Goal: Feedback & Contribution: Submit feedback/report problem

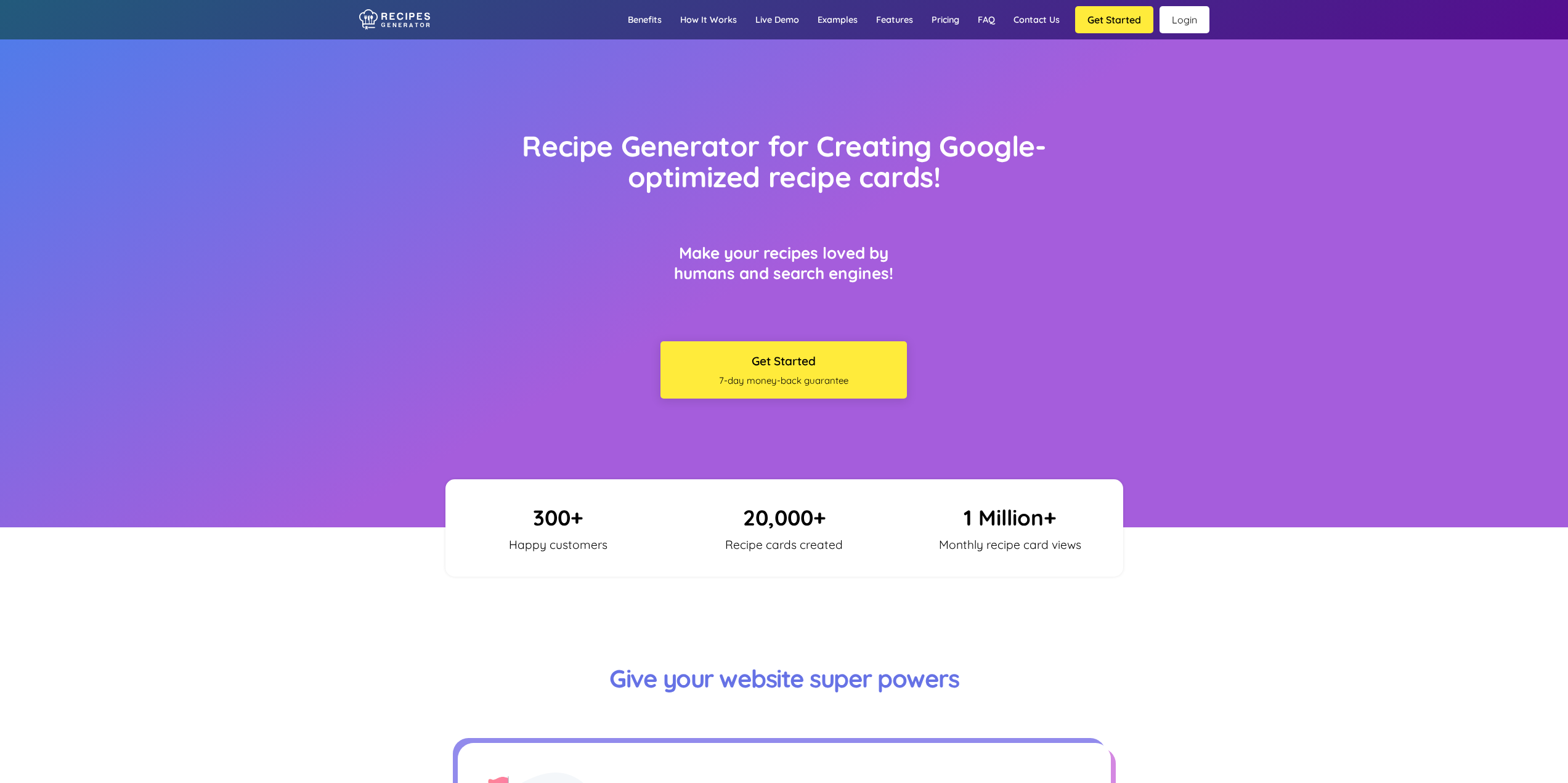
click at [1196, 29] on link "Login" at bounding box center [1184, 19] width 50 height 27
click at [1186, 16] on link "Login" at bounding box center [1184, 19] width 50 height 27
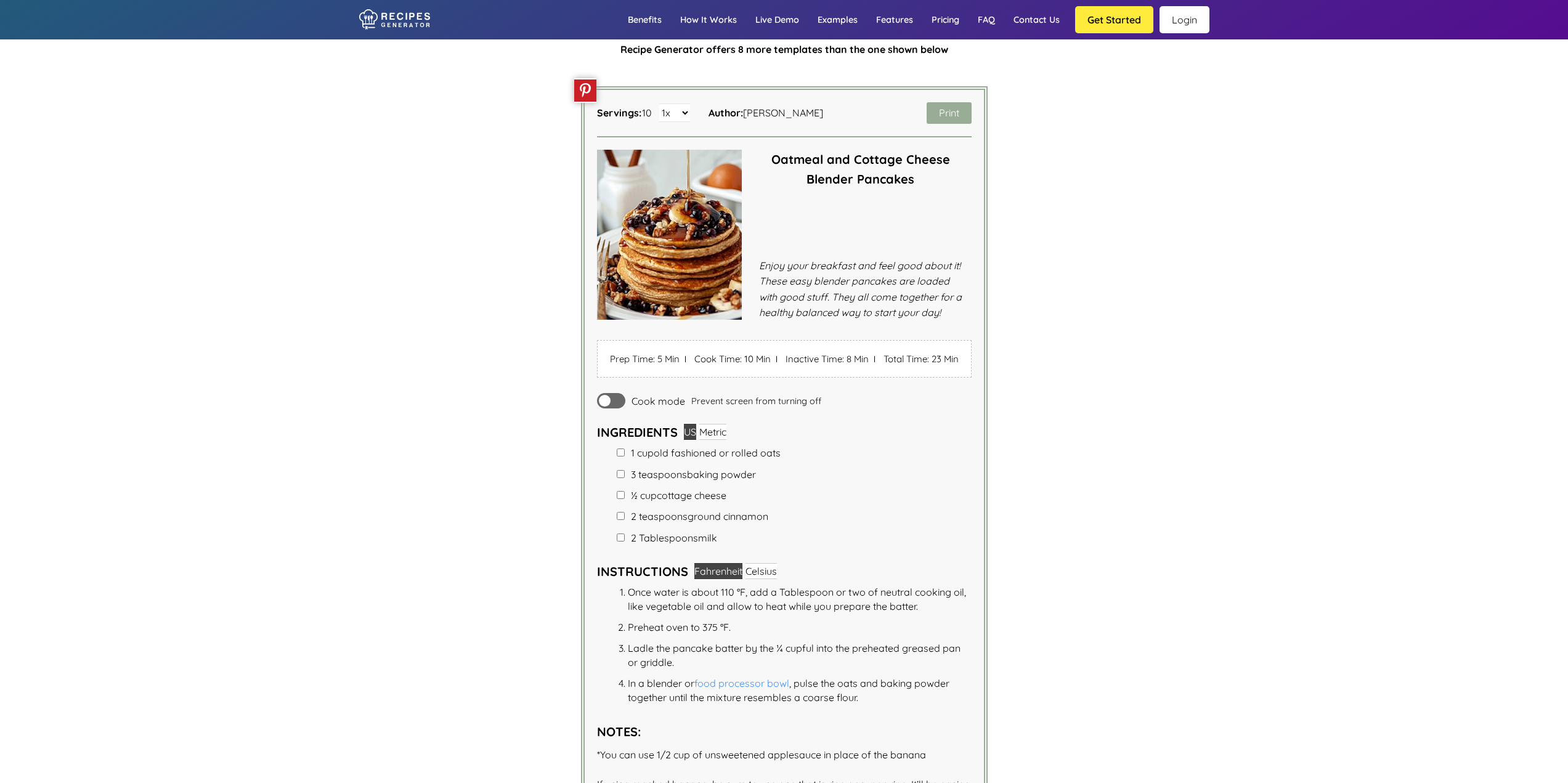
scroll to position [2526, 0]
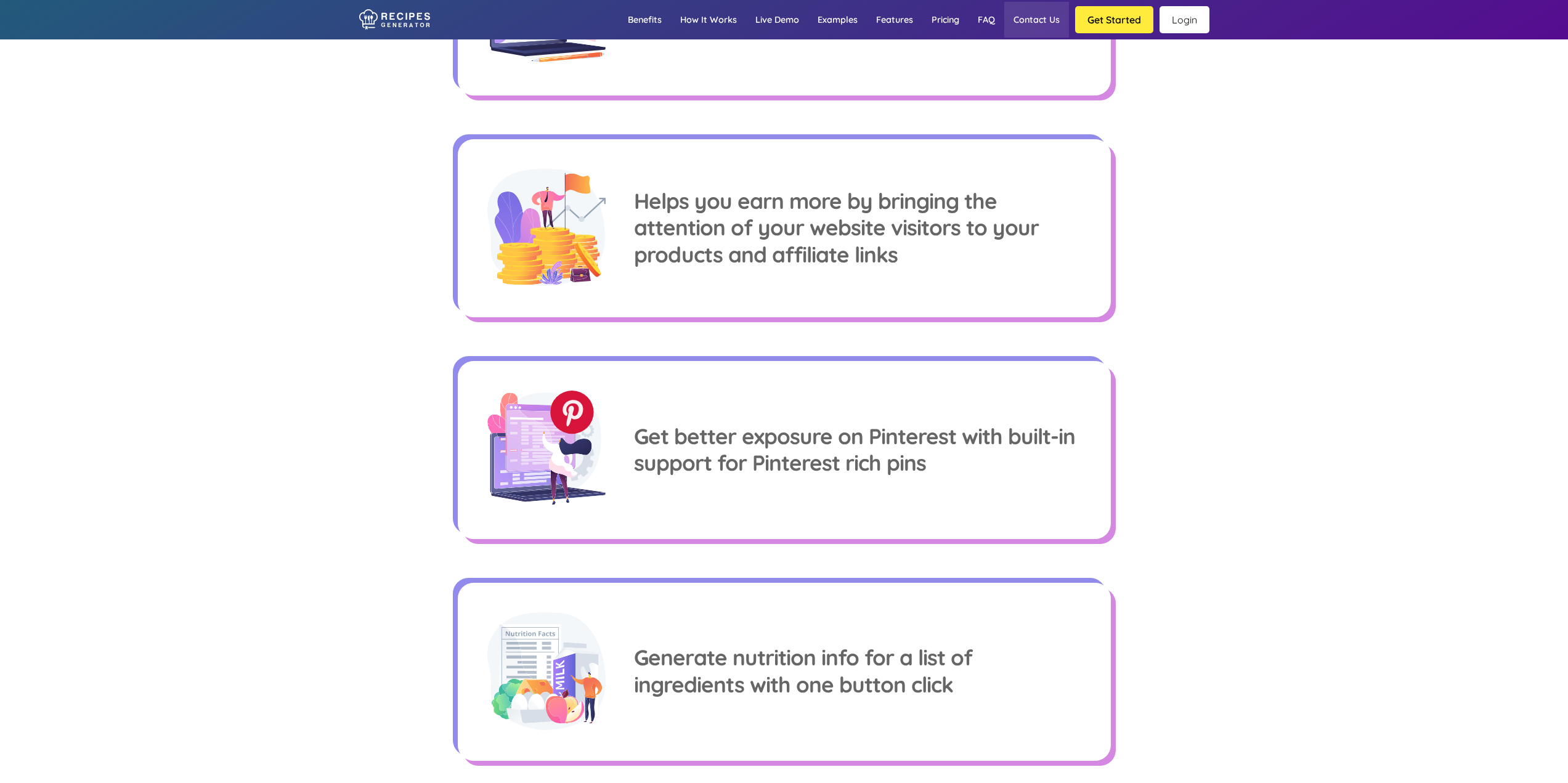
click at [1036, 16] on link "Contact us" at bounding box center [1036, 20] width 64 height 36
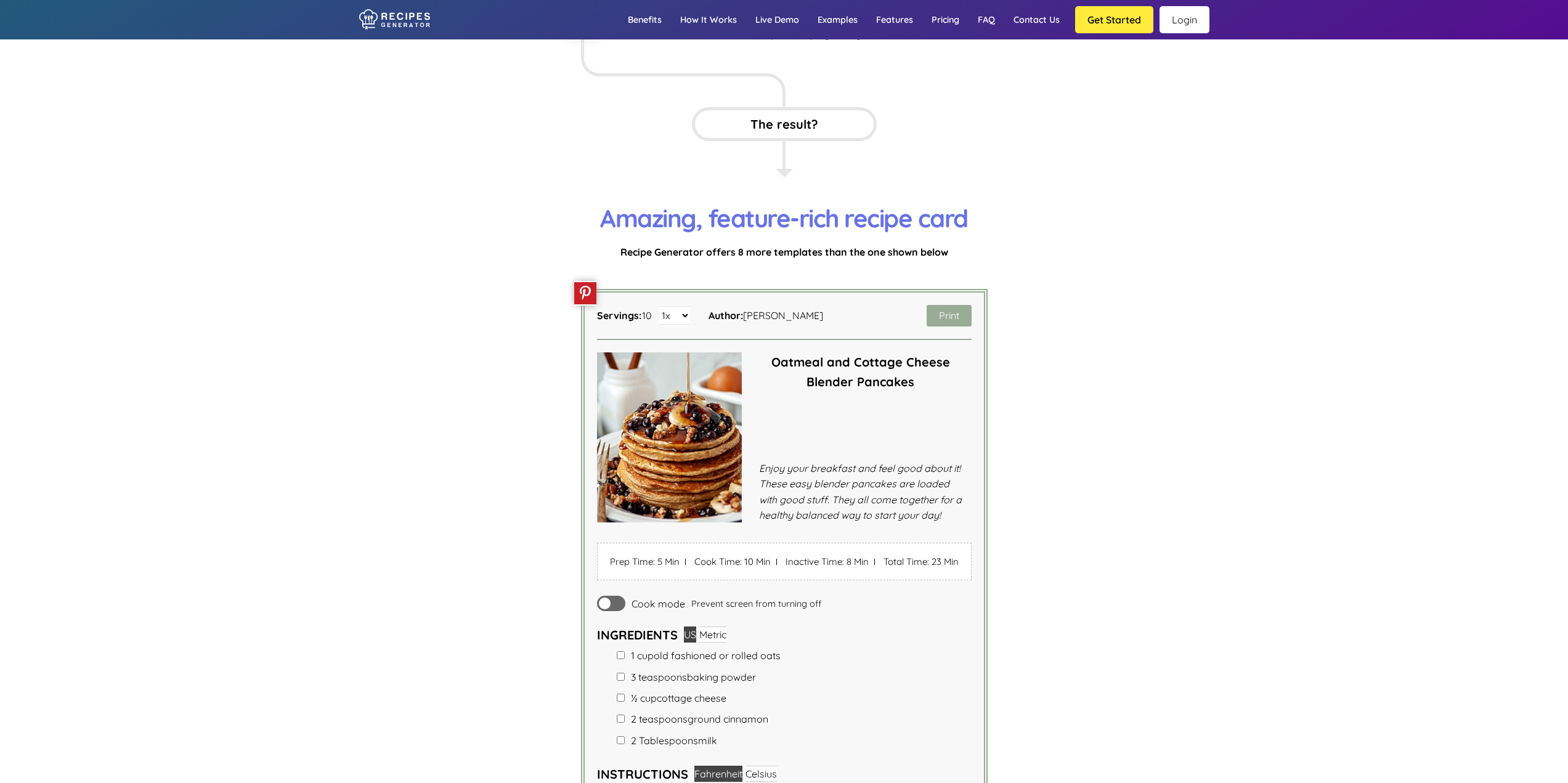
scroll to position [2555, 0]
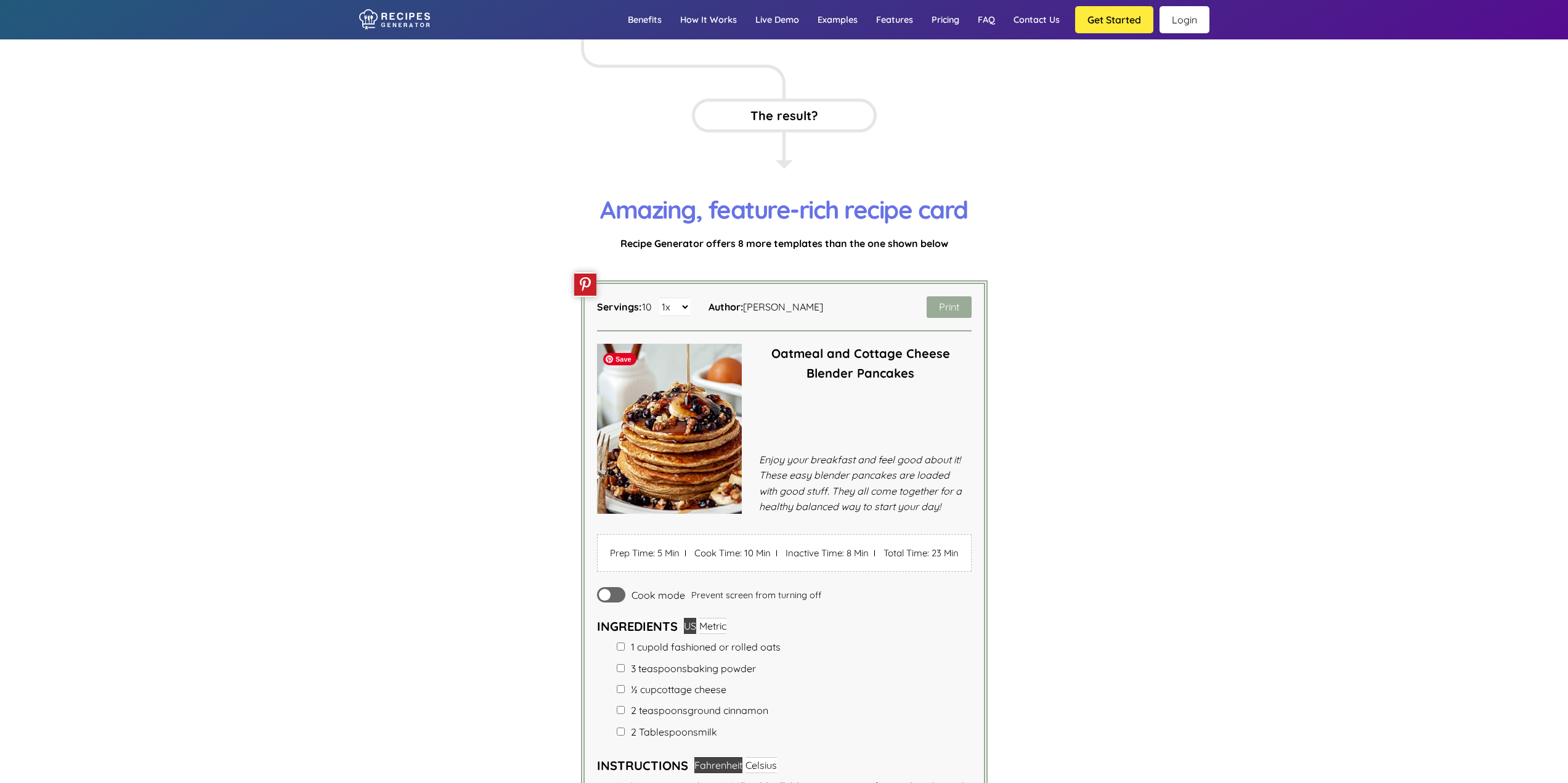
drag, startPoint x: 734, startPoint y: 546, endPoint x: 726, endPoint y: 505, distance: 41.8
click at [726, 505] on img at bounding box center [669, 429] width 145 height 170
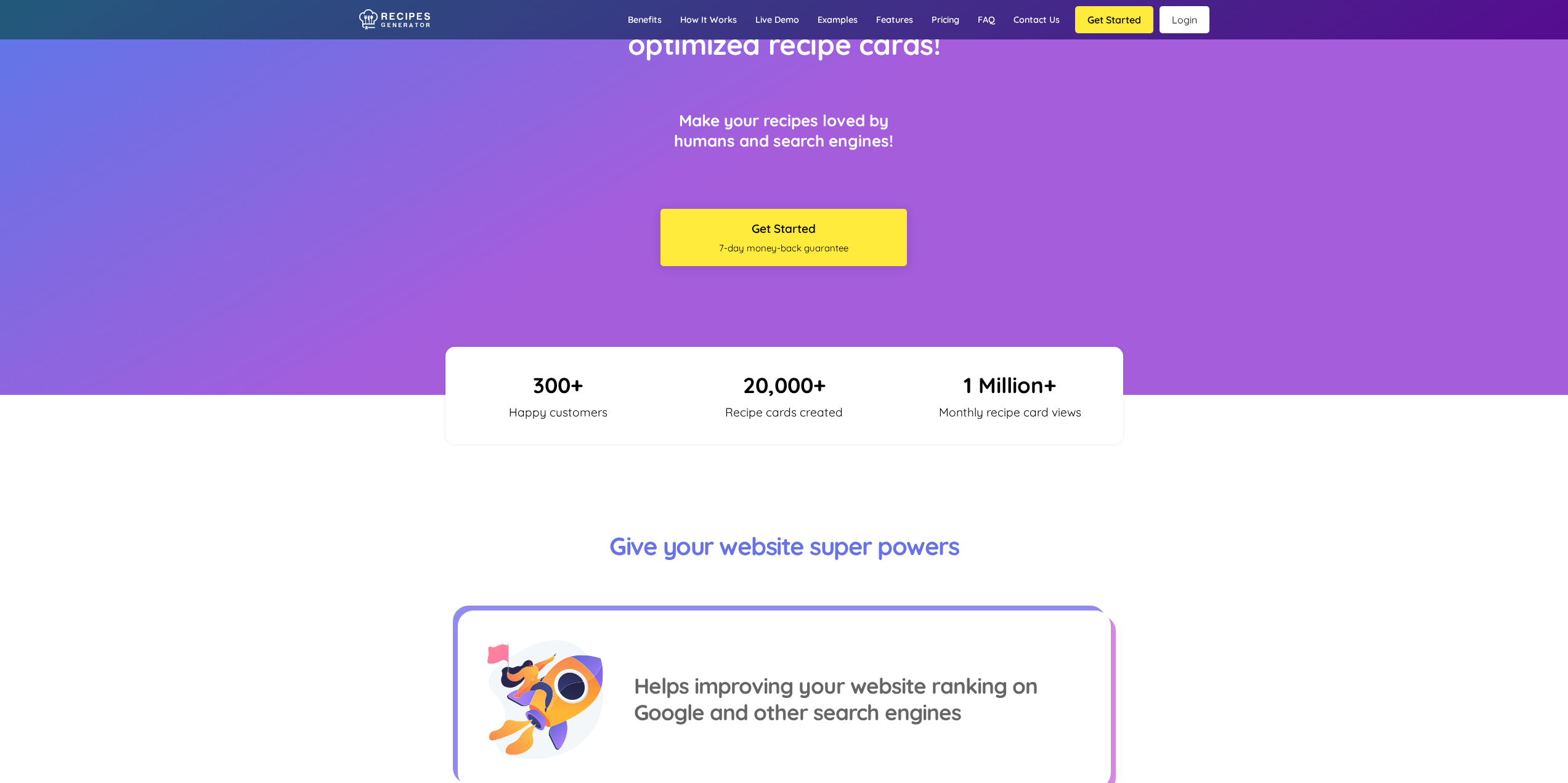
scroll to position [91, 0]
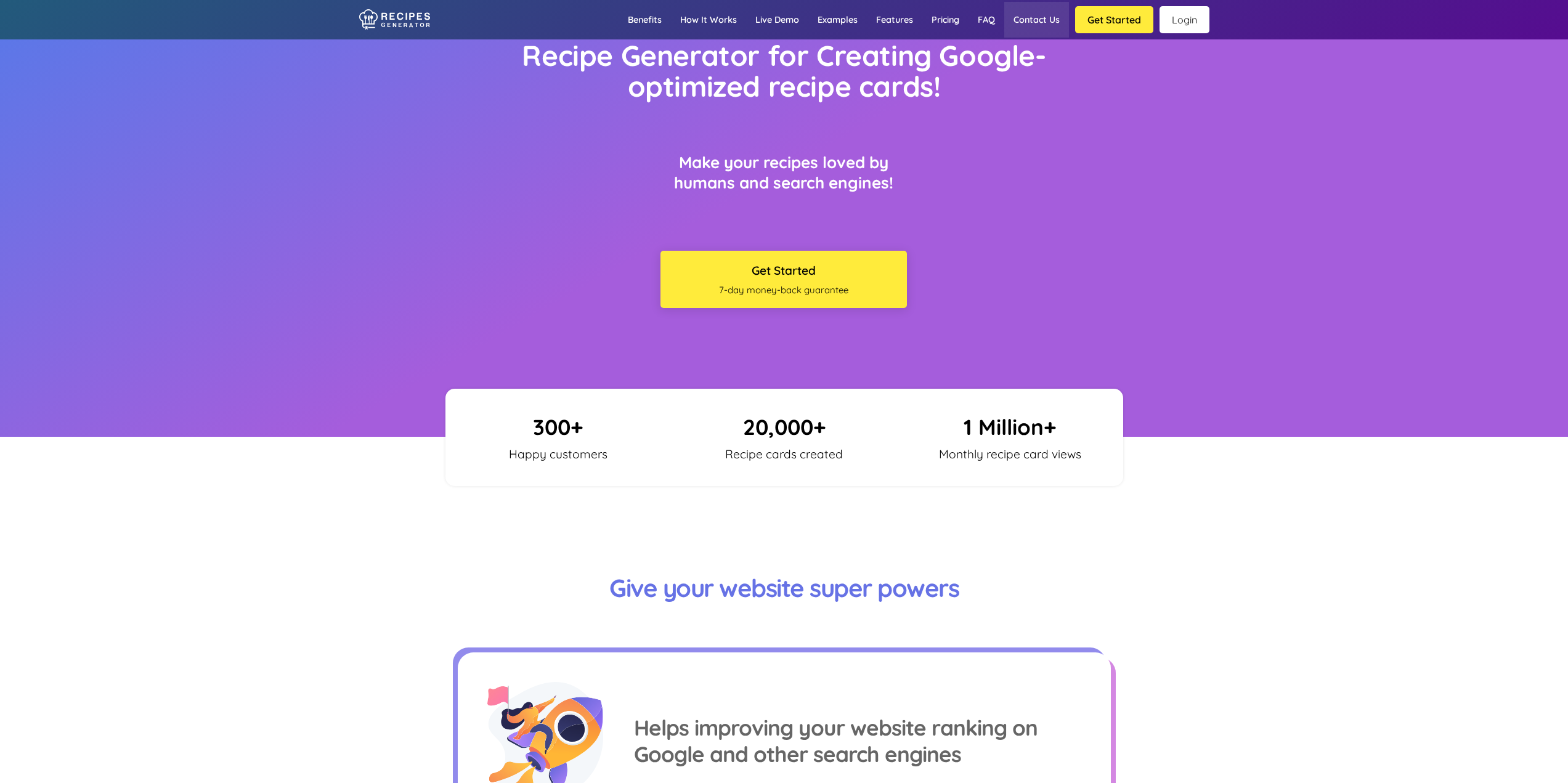
click at [1030, 15] on link "Contact us" at bounding box center [1036, 20] width 64 height 36
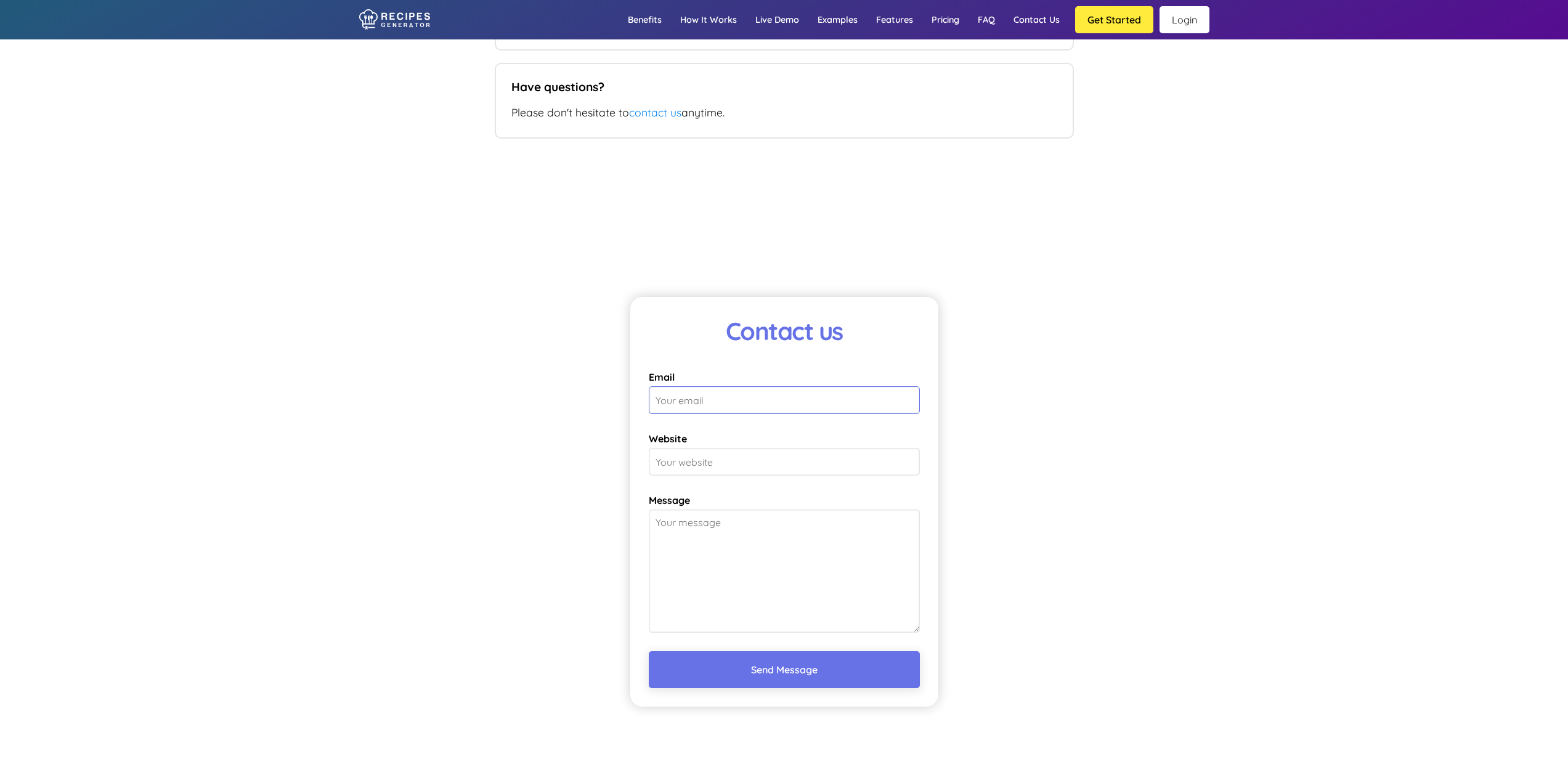
click at [723, 397] on input "Email" at bounding box center [784, 400] width 271 height 28
type input "phoebe@sorrelskitchen.com"
click at [735, 458] on input "Website" at bounding box center [784, 462] width 271 height 28
type input "www.sorrelskitchen.com"
click at [813, 539] on textarea "Message" at bounding box center [784, 571] width 271 height 123
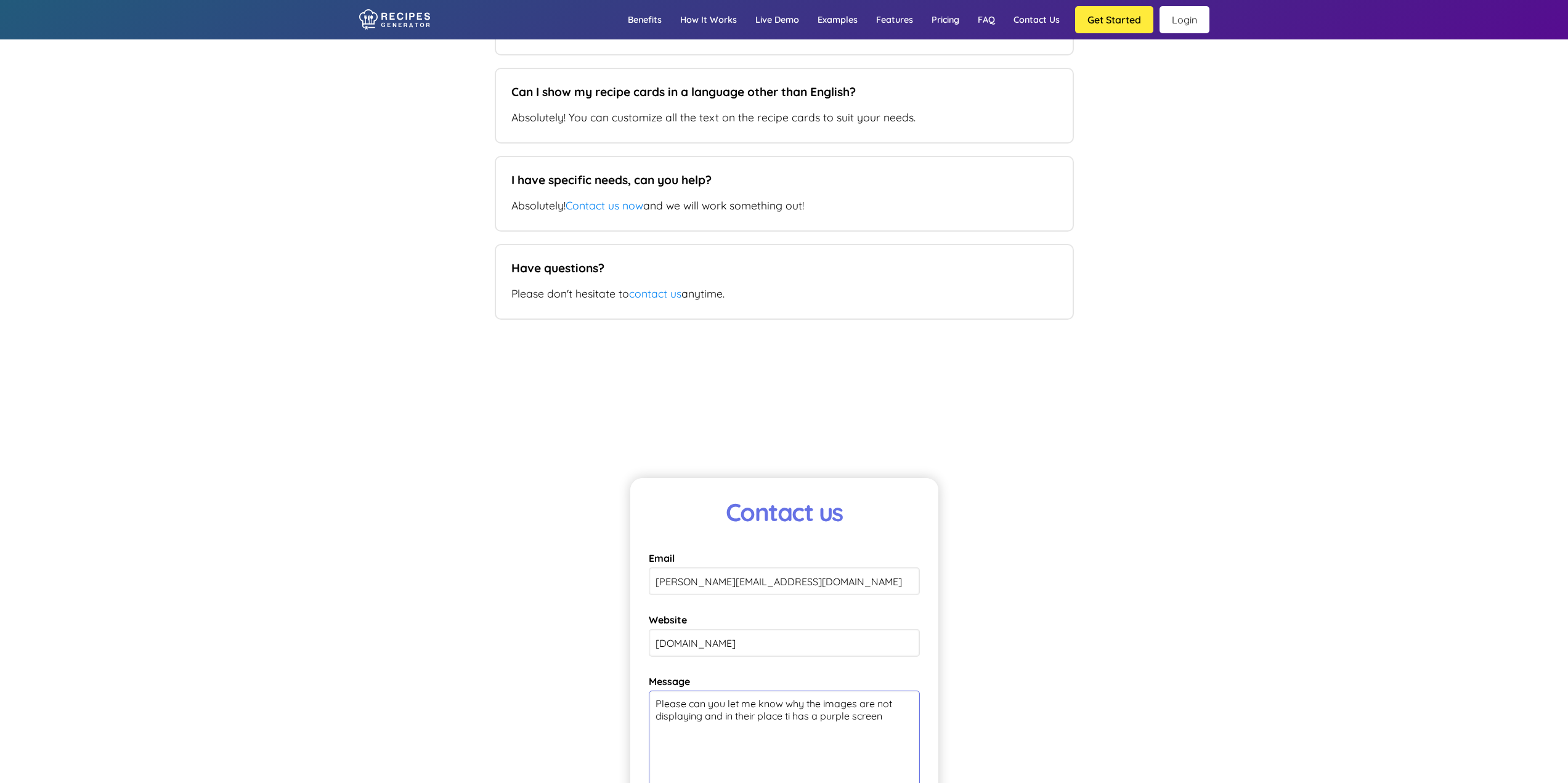
scroll to position [9411, 0]
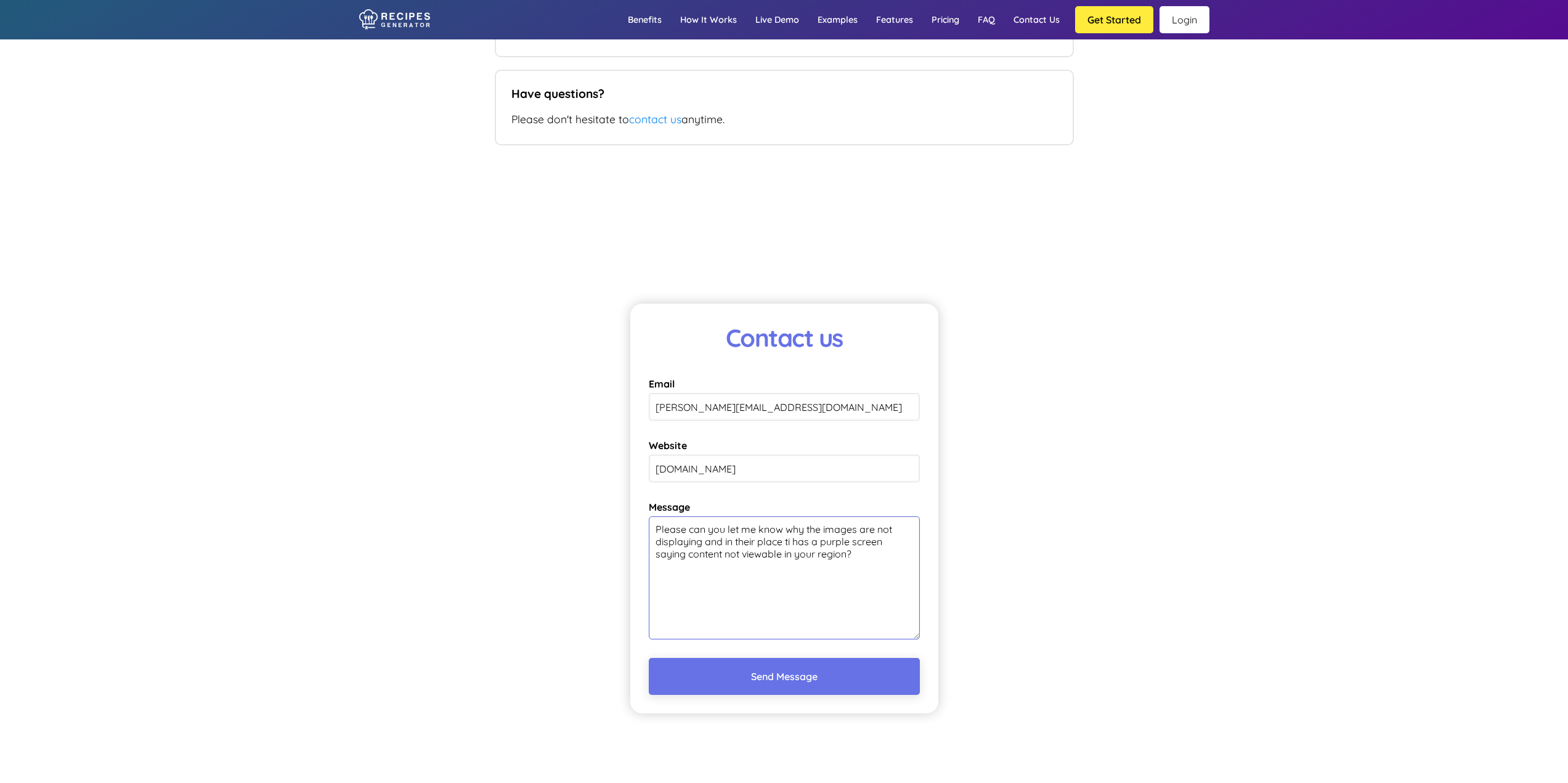
click at [792, 584] on textarea "Please can you let me know why the images are not displaying and in their place…" at bounding box center [784, 578] width 271 height 123
click at [890, 597] on textarea "Please can you let me know why the images are not displaying and in their place…" at bounding box center [784, 578] width 271 height 123
drag, startPoint x: 669, startPoint y: 621, endPoint x: 696, endPoint y: 655, distance: 43.4
click at [694, 686] on form "Contact us Email phoebe@sorrelskitchen.com Website www.sorrelskitchen.com Messa…" at bounding box center [784, 509] width 308 height 410
click at [775, 633] on textarea "Please can you let me know why the images are not displaying and in their place…" at bounding box center [784, 578] width 271 height 123
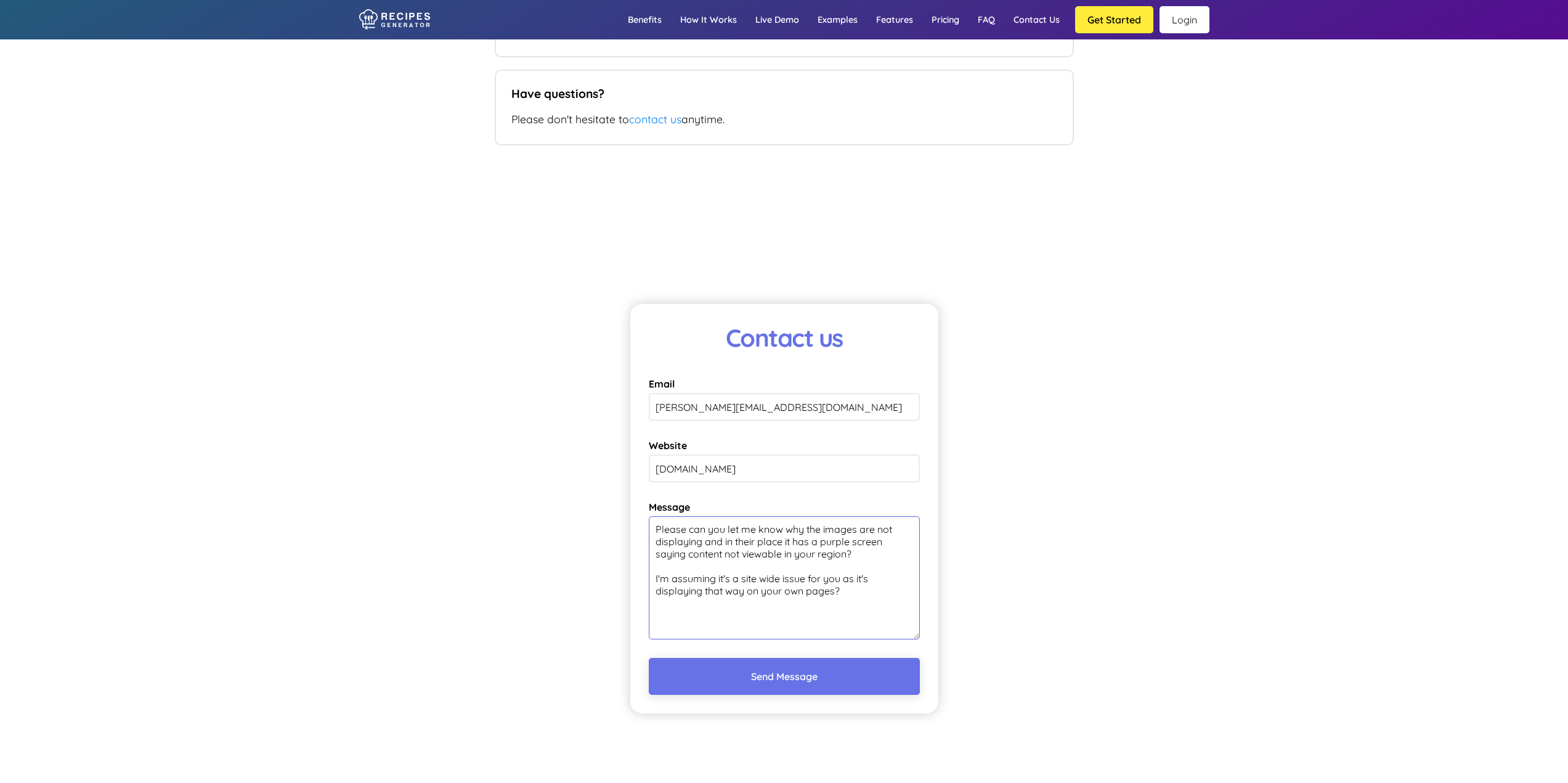
drag, startPoint x: 742, startPoint y: 617, endPoint x: 781, endPoint y: 620, distance: 39.1
click at [781, 620] on textarea "Please can you let me know why the images are not displaying and in their place…" at bounding box center [784, 578] width 271 height 123
click at [785, 640] on textarea "Please can you let me know why the images are not displaying and in their place…" at bounding box center [784, 578] width 271 height 123
click at [808, 635] on textarea "Please can you let me know why the images are not displaying and in their place…" at bounding box center [784, 578] width 271 height 123
click at [746, 632] on textarea "Please can you let me know why the images are not displaying and in their place…" at bounding box center [784, 578] width 271 height 123
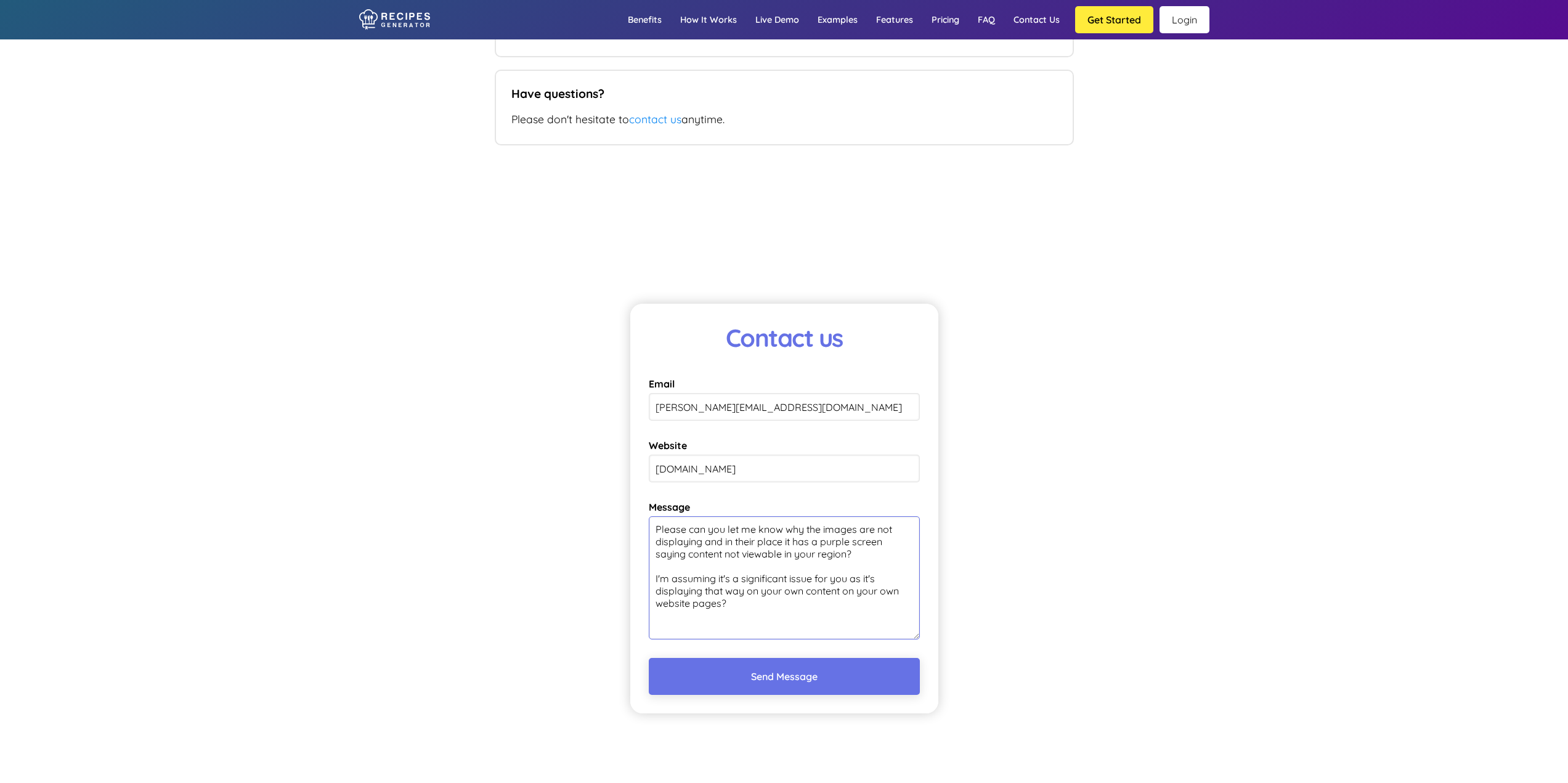
click at [779, 640] on textarea "Please can you let me know why the images are not displaying and in their place…" at bounding box center [784, 578] width 271 height 123
type textarea "Please can you let me know why the images are not displaying and in their place…"
click at [849, 695] on button "Send Message" at bounding box center [784, 676] width 271 height 37
